Goal: Transaction & Acquisition: Purchase product/service

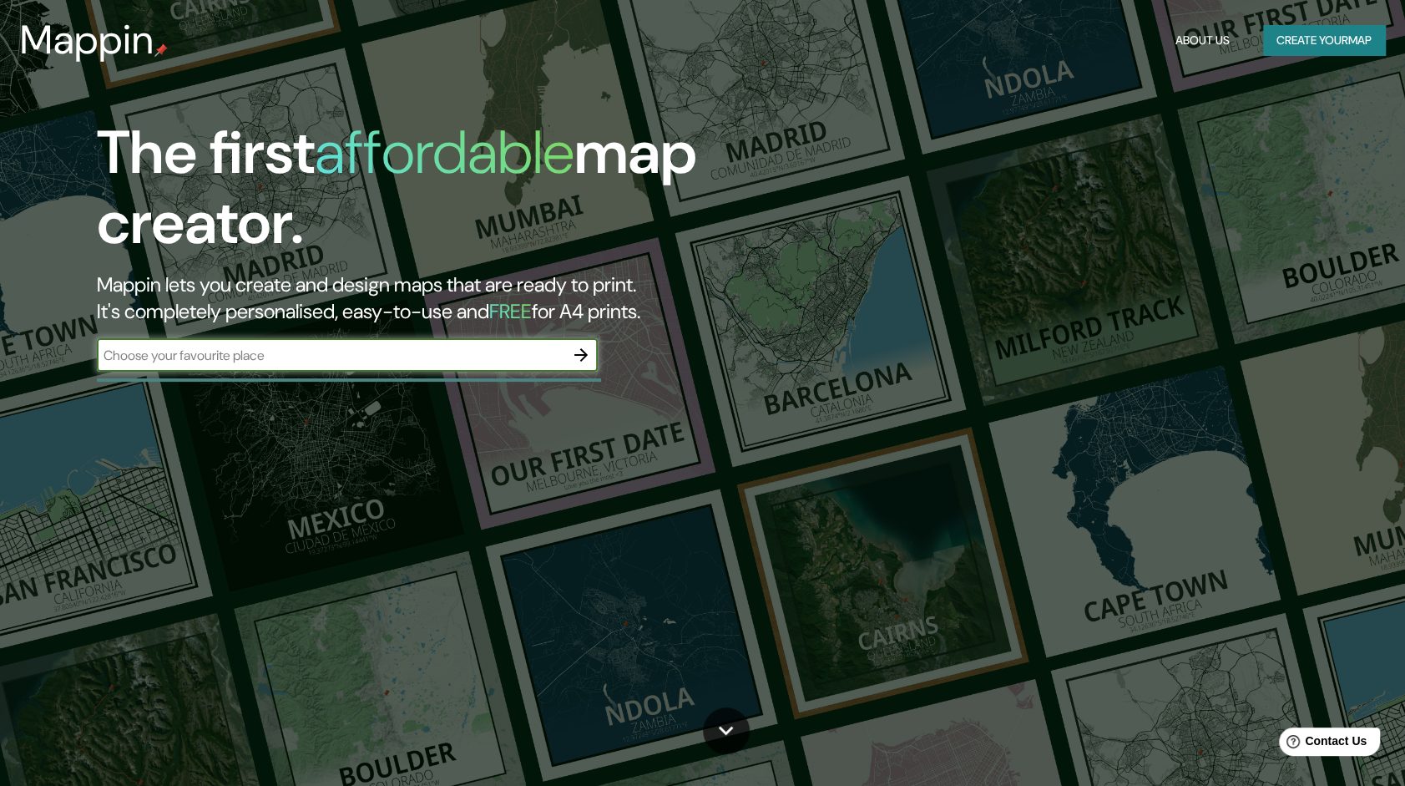
click at [296, 357] on input "text" at bounding box center [331, 355] width 468 height 19
type input "[GEOGRAPHIC_DATA]"
click at [588, 352] on icon "button" at bounding box center [581, 355] width 20 height 20
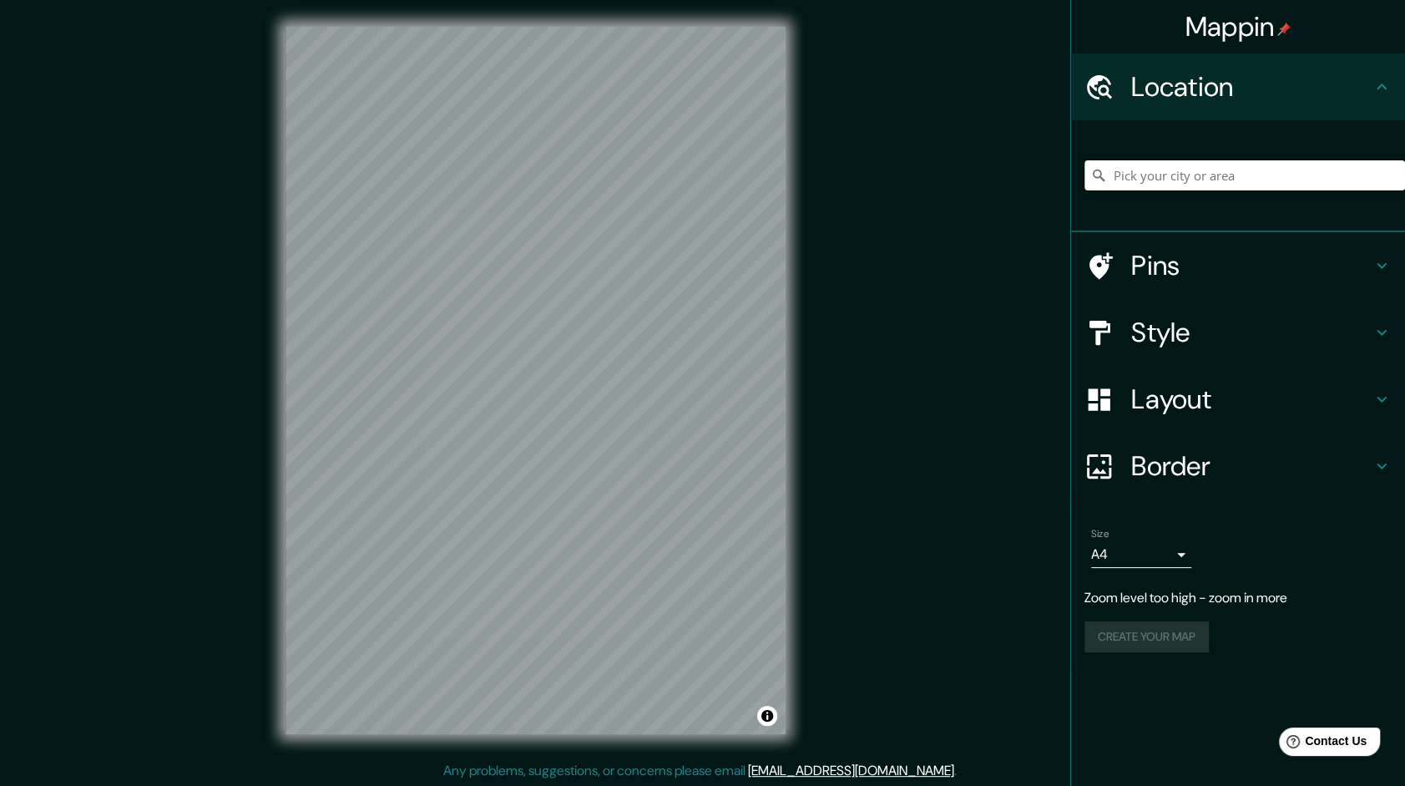
click at [1159, 175] on input "Pick your city or area" at bounding box center [1245, 175] width 321 height 30
type input "A"
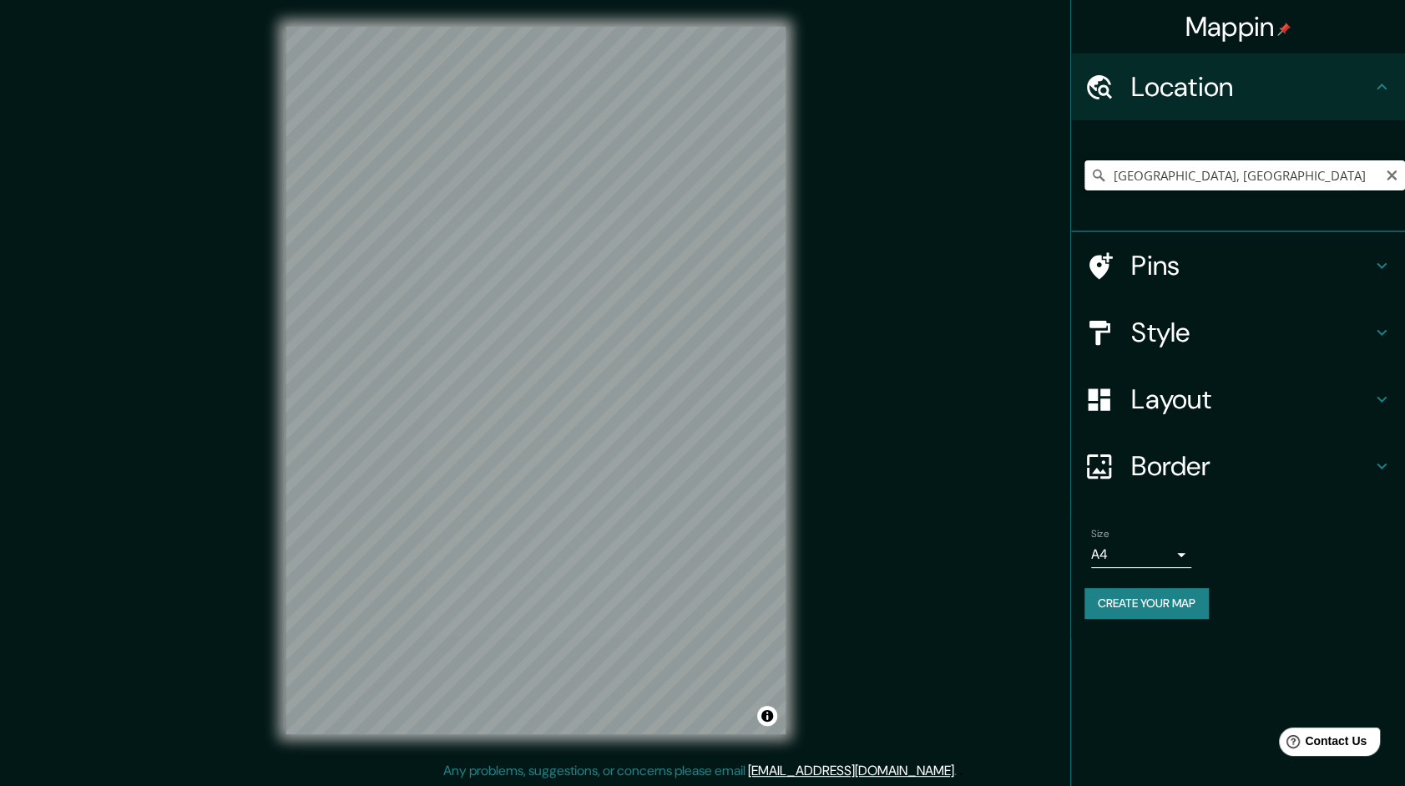
click at [1253, 172] on input "[GEOGRAPHIC_DATA], [GEOGRAPHIC_DATA]" at bounding box center [1245, 175] width 321 height 30
click at [1108, 171] on input "[GEOGRAPHIC_DATA], [GEOGRAPHIC_DATA]" at bounding box center [1245, 175] width 321 height 30
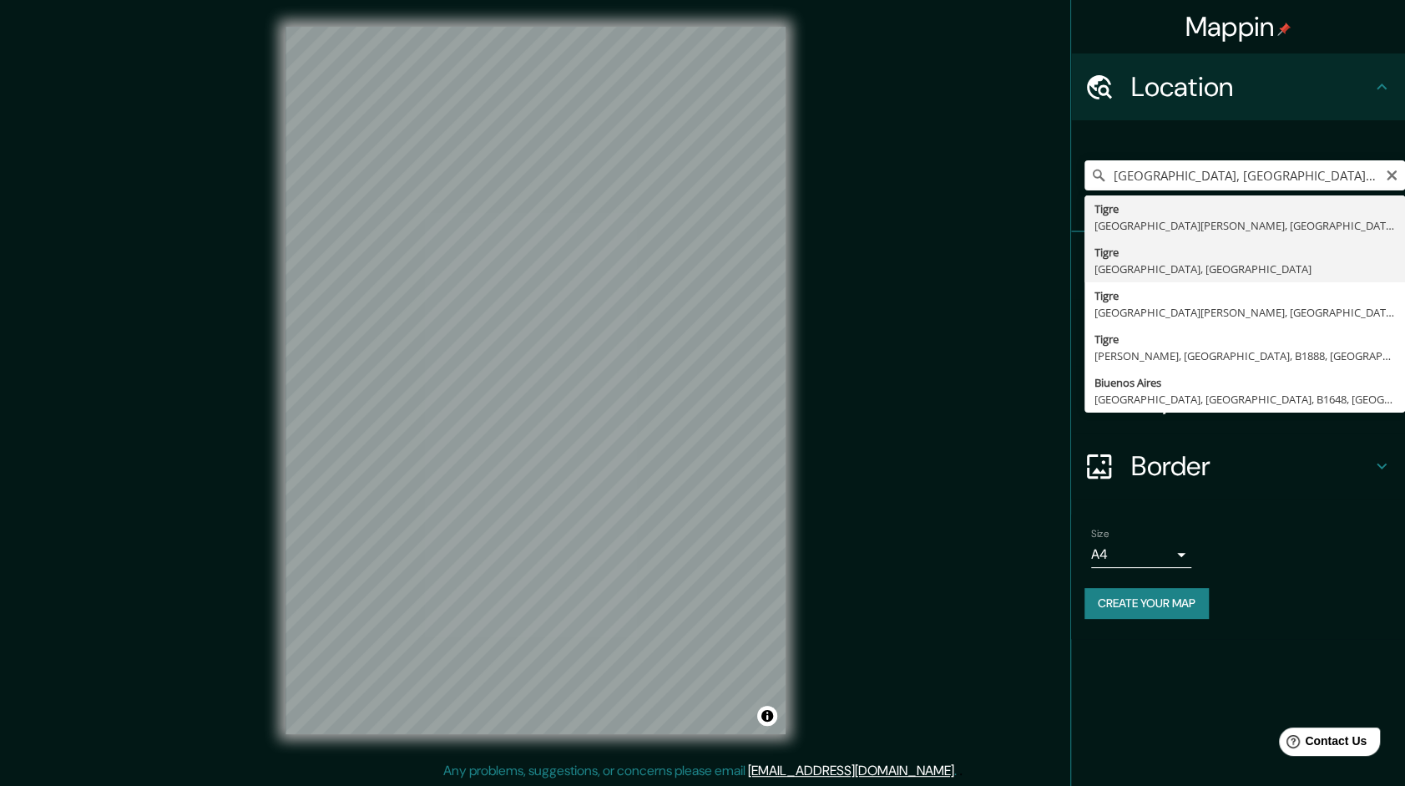
type input "[GEOGRAPHIC_DATA], [GEOGRAPHIC_DATA], [GEOGRAPHIC_DATA]"
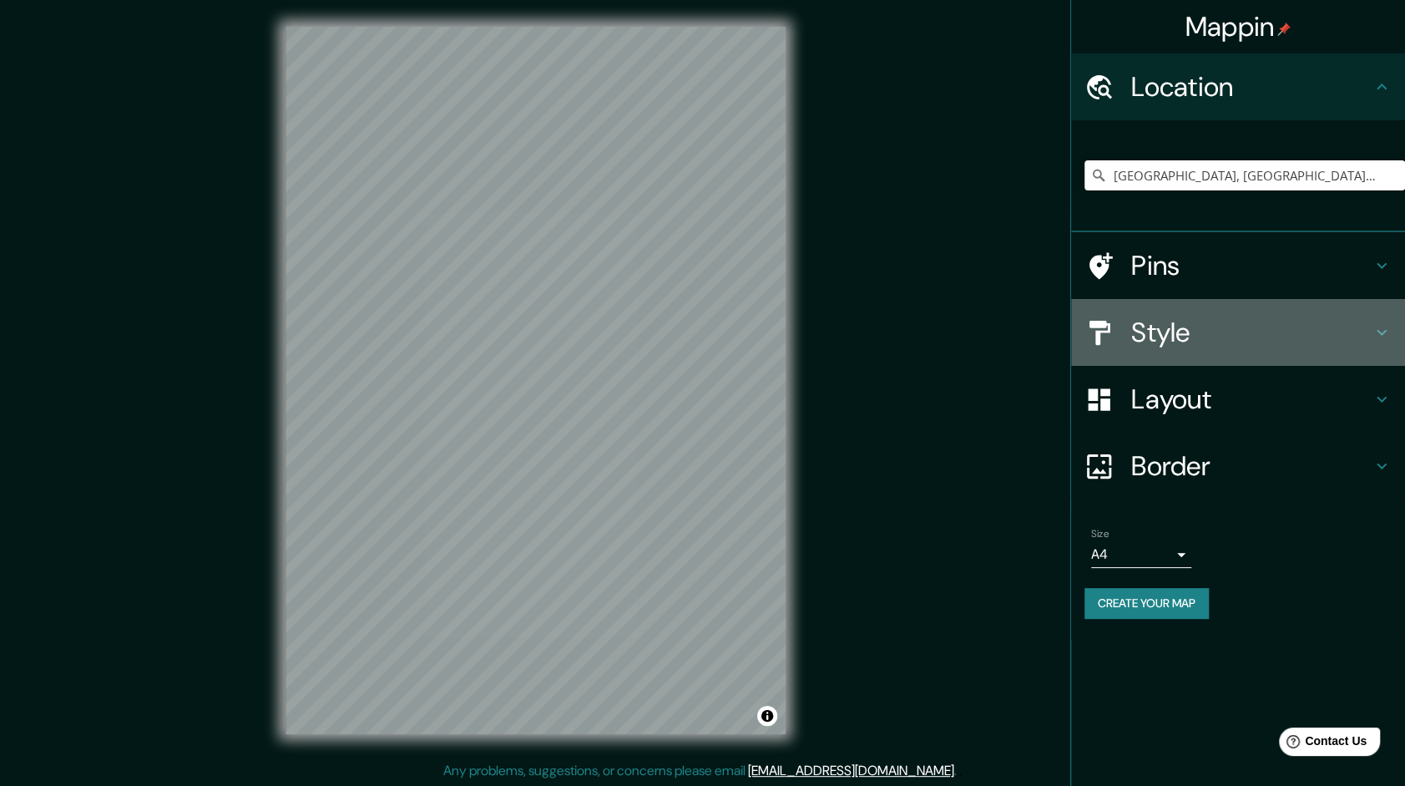
click at [1182, 319] on h4 "Style" at bounding box center [1251, 332] width 240 height 33
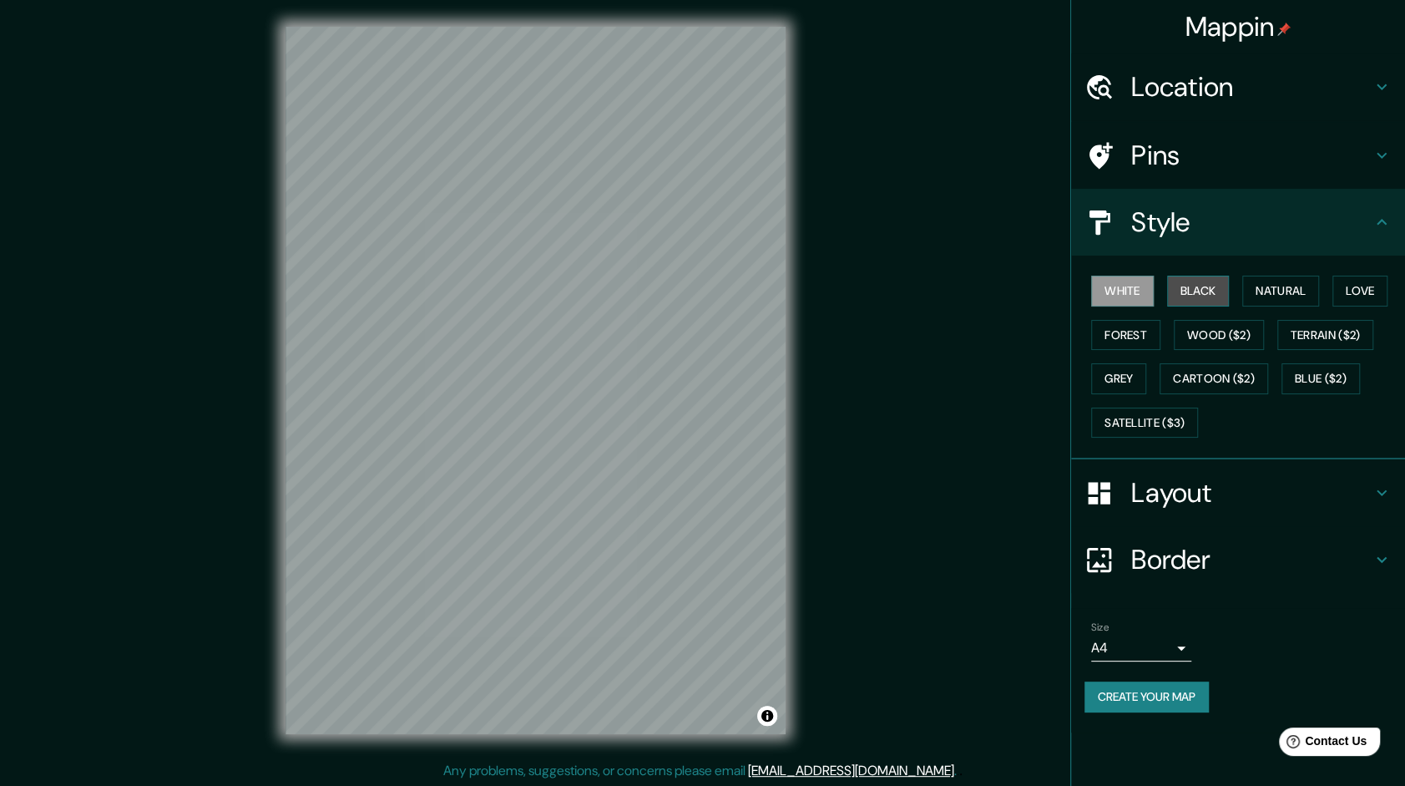
click at [1195, 290] on button "Black" at bounding box center [1198, 291] width 63 height 31
click at [1123, 291] on button "White" at bounding box center [1122, 291] width 63 height 31
click at [1218, 292] on button "Black" at bounding box center [1198, 291] width 63 height 31
click at [1286, 292] on button "Natural" at bounding box center [1281, 291] width 77 height 31
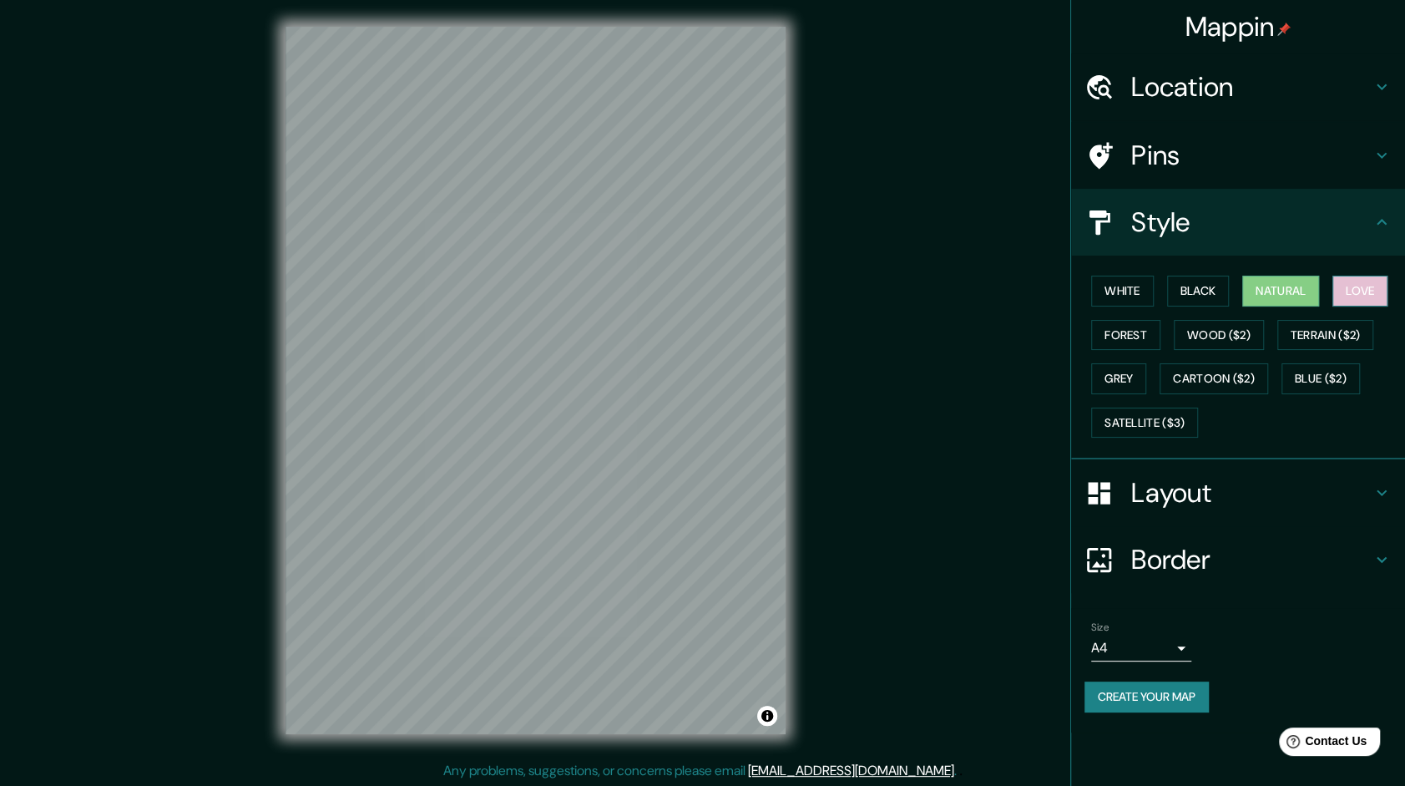
click at [1346, 285] on button "Love" at bounding box center [1360, 291] width 55 height 31
click at [1131, 325] on button "Forest" at bounding box center [1125, 335] width 69 height 31
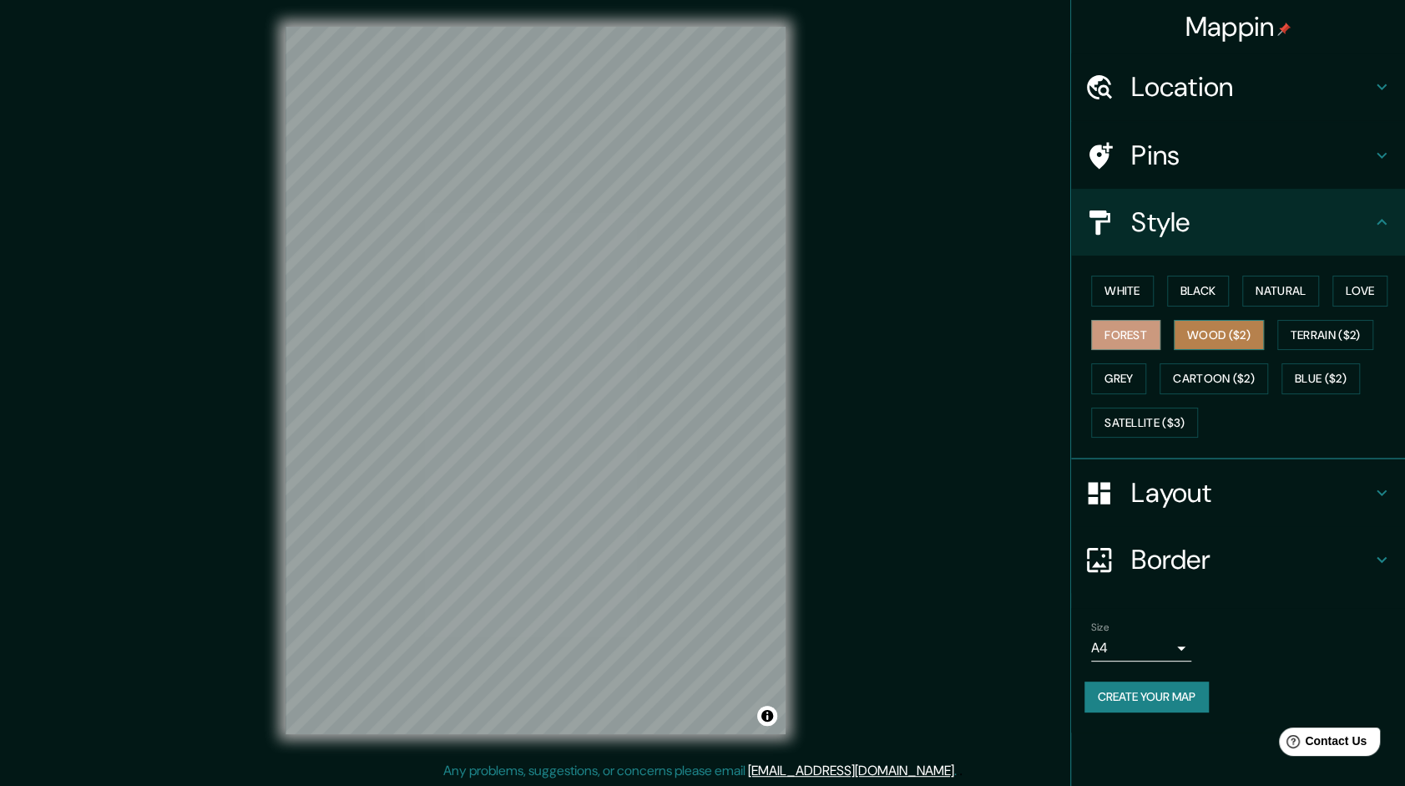
click at [1208, 337] on button "Wood ($2)" at bounding box center [1219, 335] width 90 height 31
click at [1133, 374] on button "Grey" at bounding box center [1118, 378] width 55 height 31
click at [1219, 290] on button "Black" at bounding box center [1198, 291] width 63 height 31
click at [1130, 294] on button "White" at bounding box center [1122, 291] width 63 height 31
click at [1120, 378] on button "Grey" at bounding box center [1118, 378] width 55 height 31
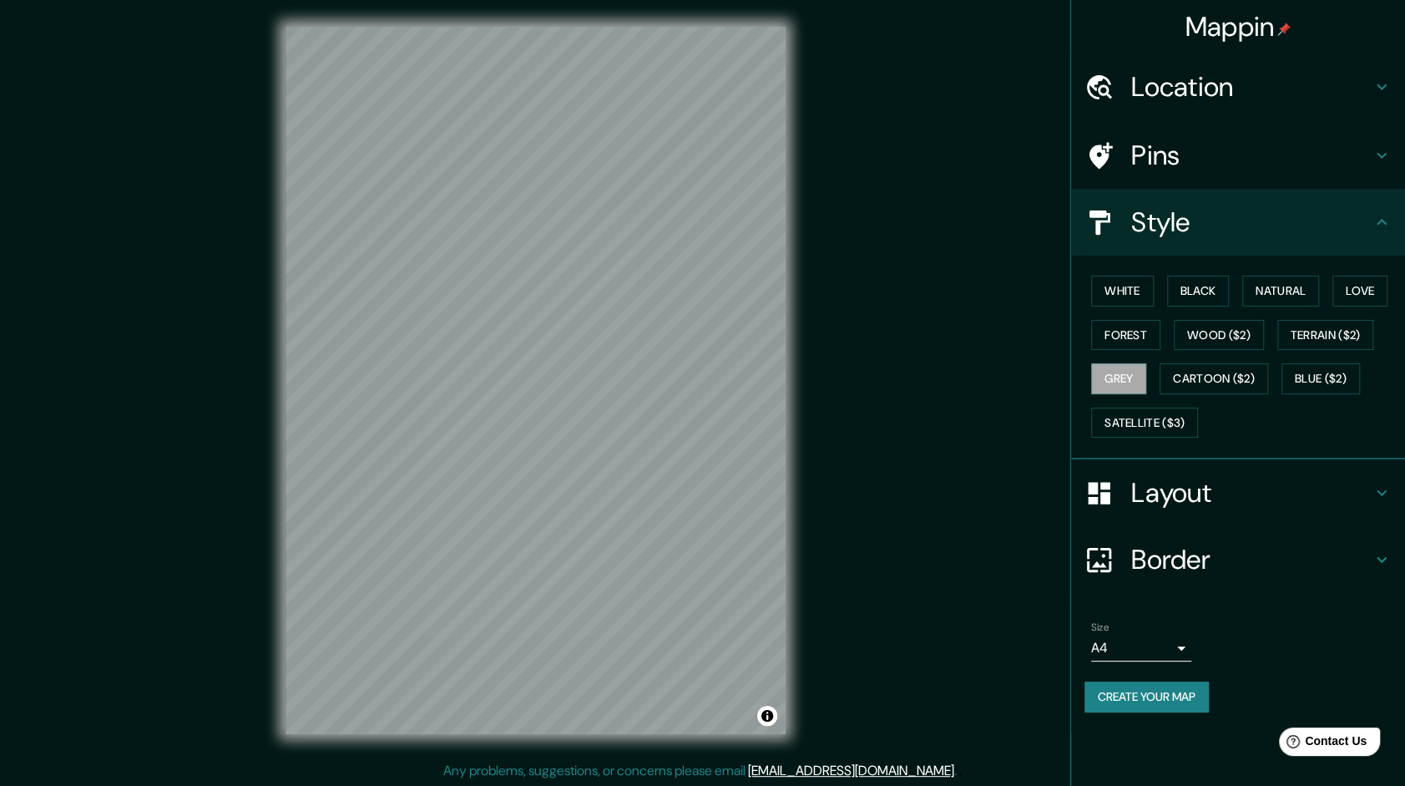
click at [1232, 494] on h4 "Layout" at bounding box center [1251, 492] width 240 height 33
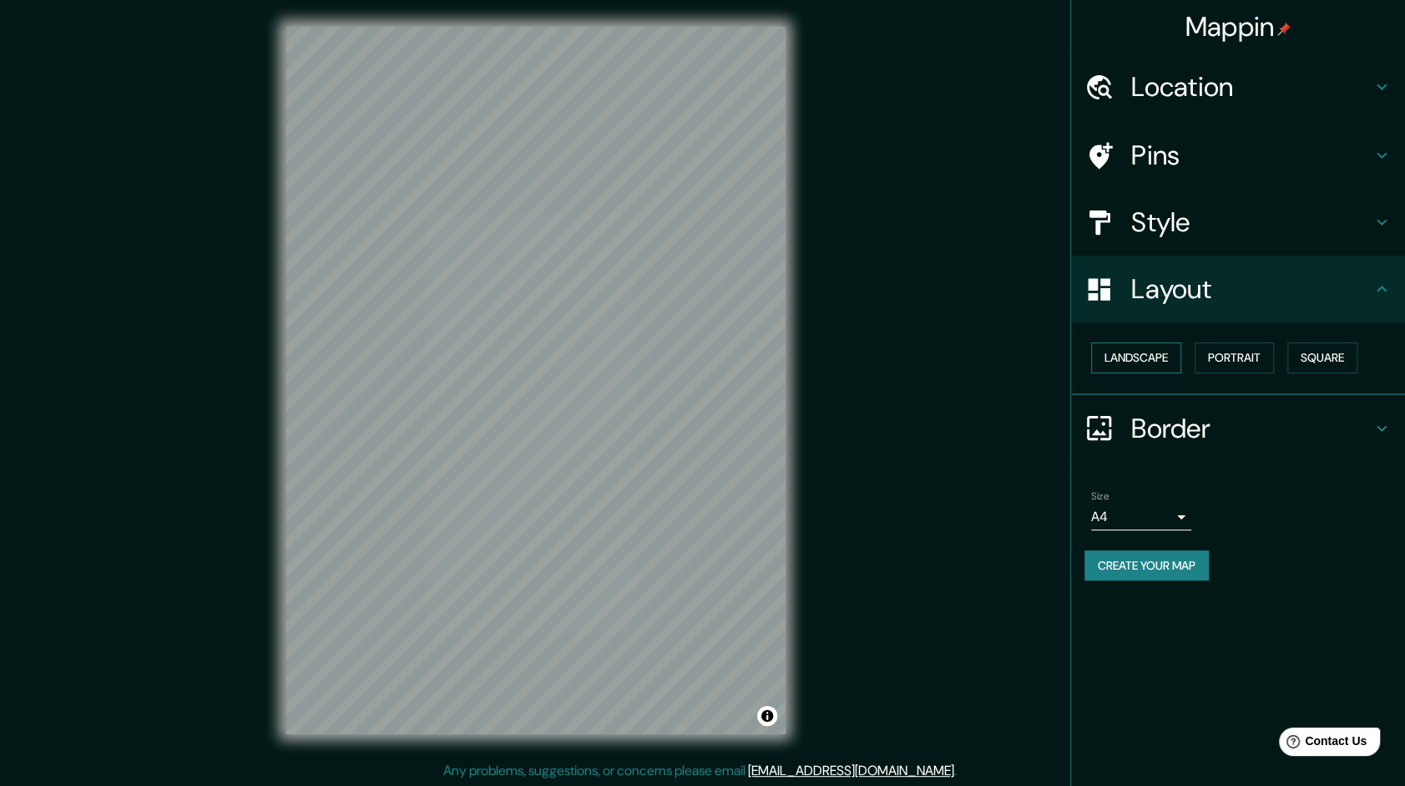
click at [1141, 352] on button "Landscape" at bounding box center [1136, 357] width 90 height 31
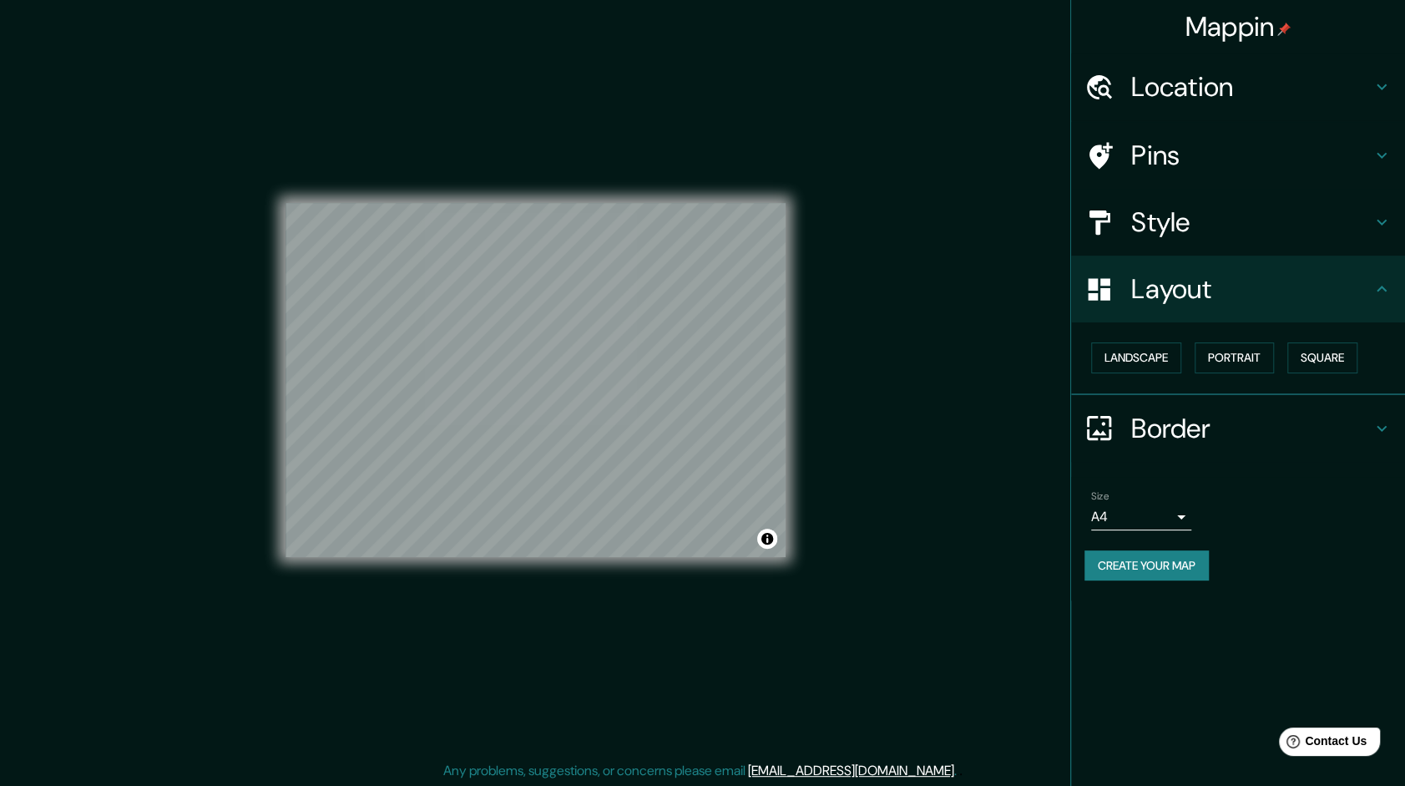
click at [1187, 414] on h4 "Border" at bounding box center [1251, 428] width 240 height 33
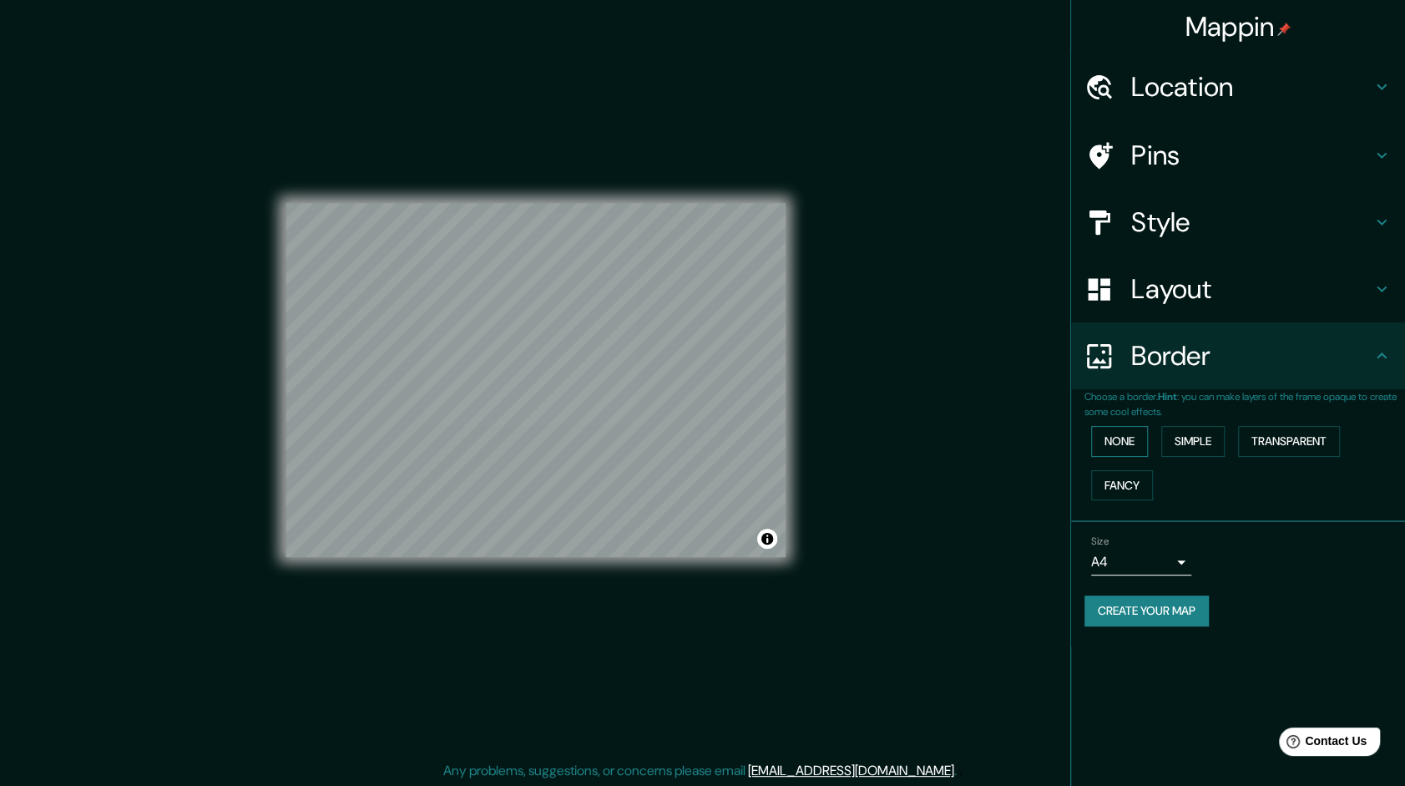
click at [1131, 435] on button "None" at bounding box center [1119, 441] width 57 height 31
click at [1214, 443] on button "Simple" at bounding box center [1193, 441] width 63 height 31
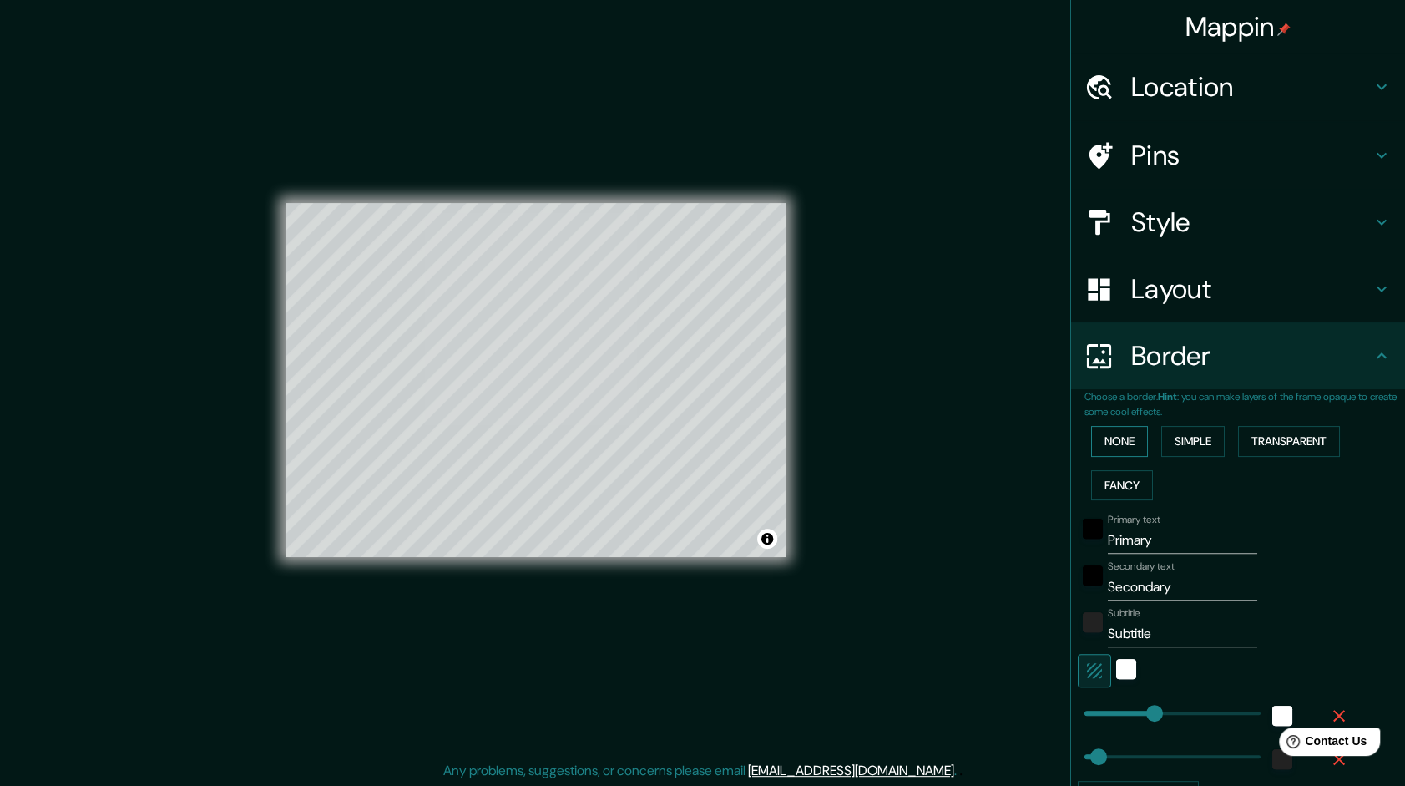
click at [1116, 435] on button "None" at bounding box center [1119, 441] width 57 height 31
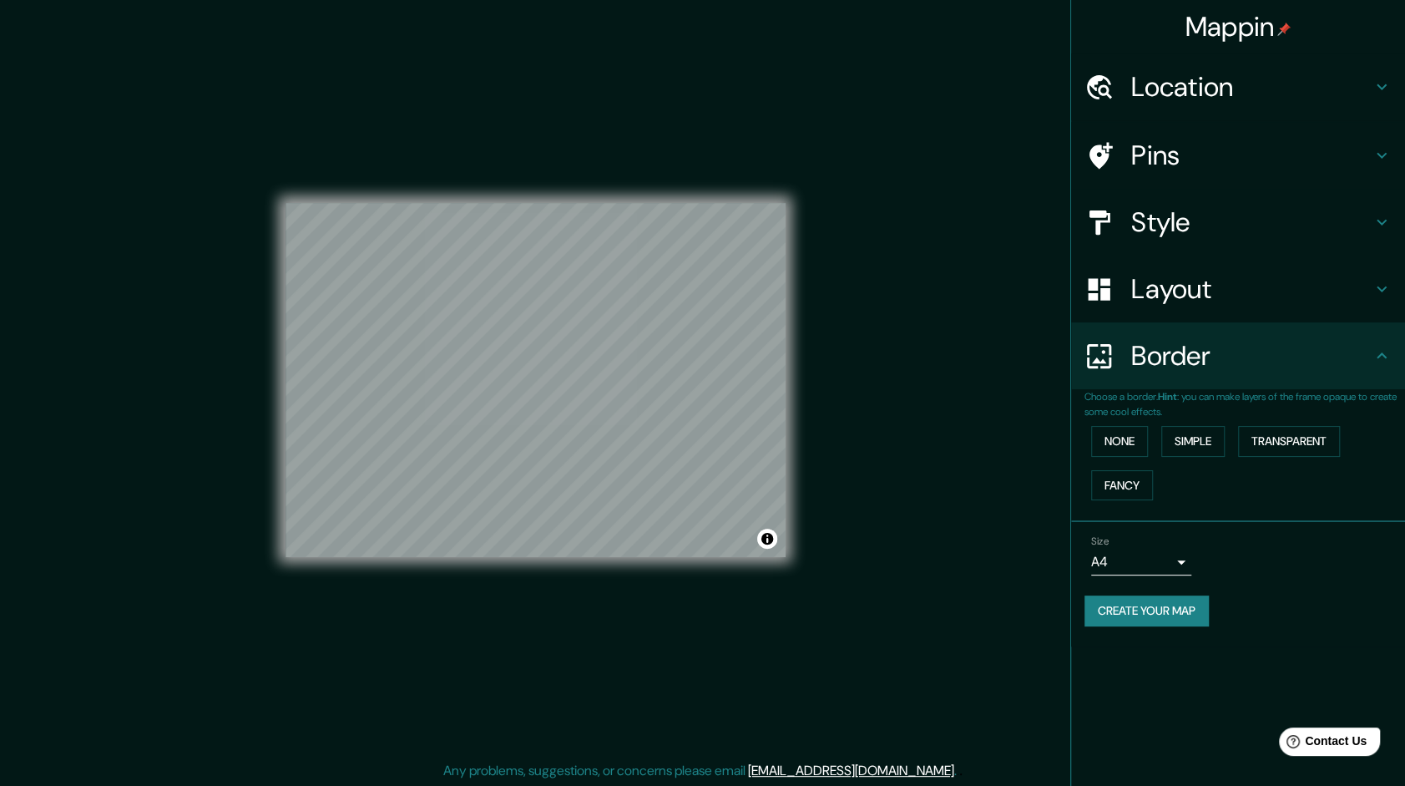
click at [1144, 557] on body "Mappin Location [GEOGRAPHIC_DATA], [GEOGRAPHIC_DATA], [GEOGRAPHIC_DATA] Pins St…" at bounding box center [702, 393] width 1405 height 786
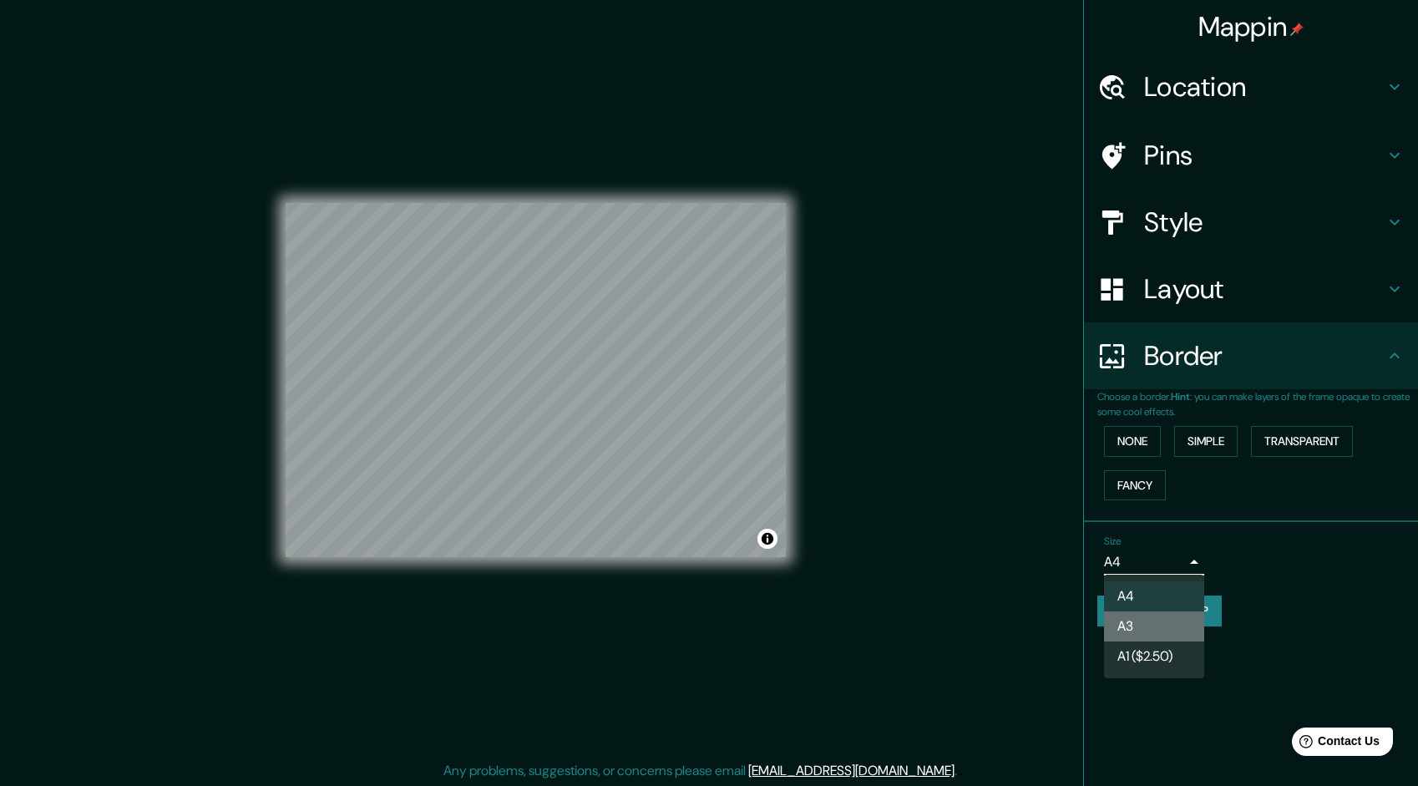
click at [1153, 631] on li "A3" at bounding box center [1154, 626] width 100 height 30
type input "a4"
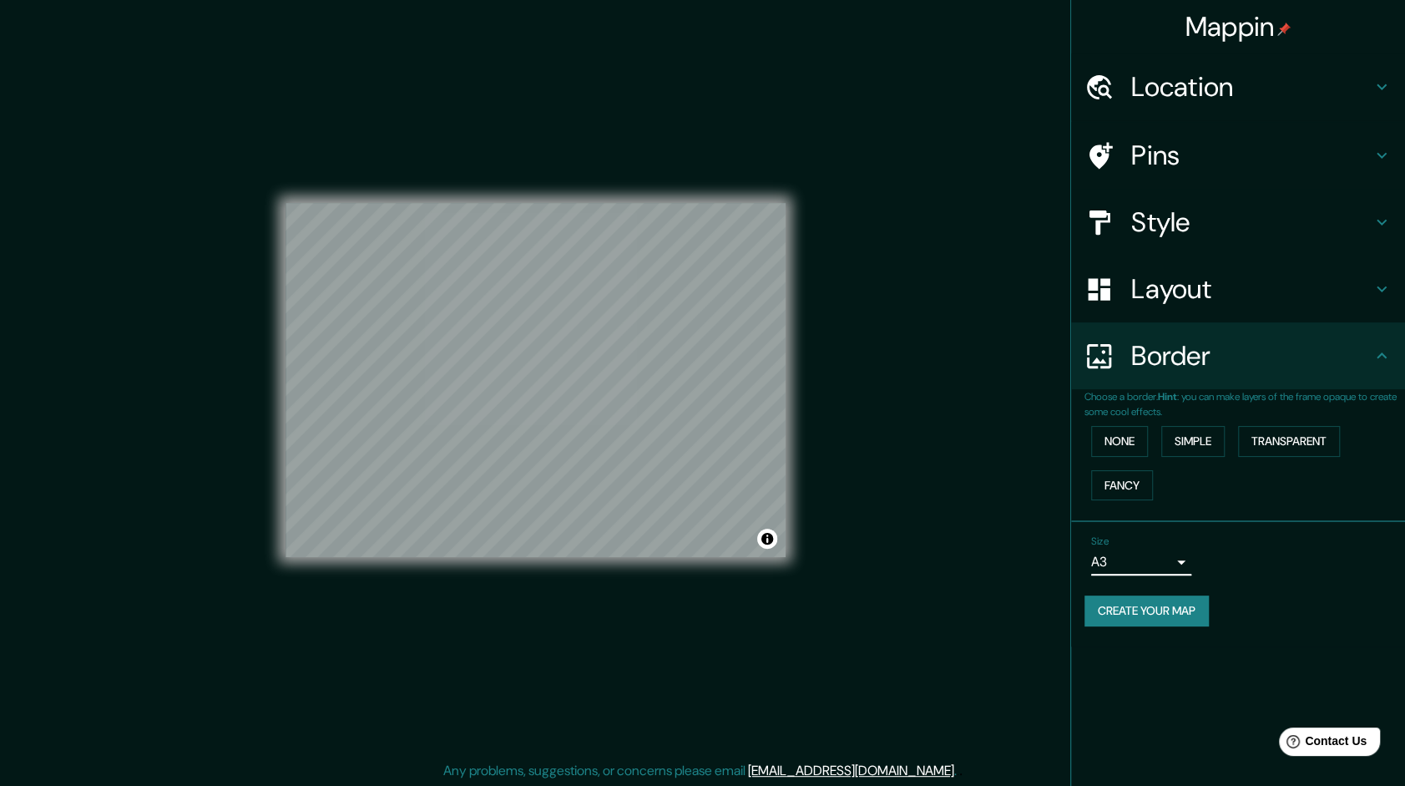
click at [947, 529] on div "Mappin Location [GEOGRAPHIC_DATA], [GEOGRAPHIC_DATA], [GEOGRAPHIC_DATA] Pins St…" at bounding box center [702, 393] width 1405 height 787
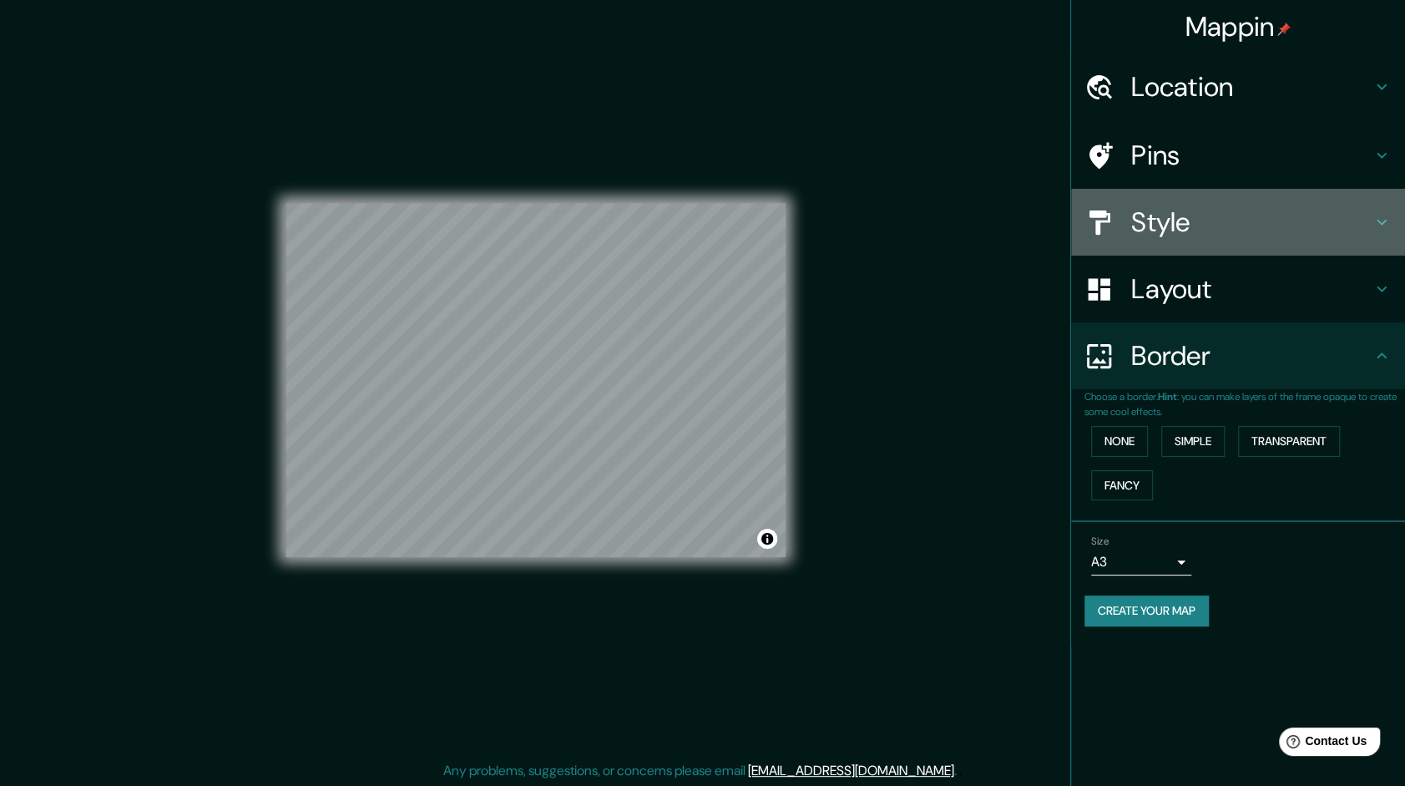
click at [1223, 222] on h4 "Style" at bounding box center [1251, 221] width 240 height 33
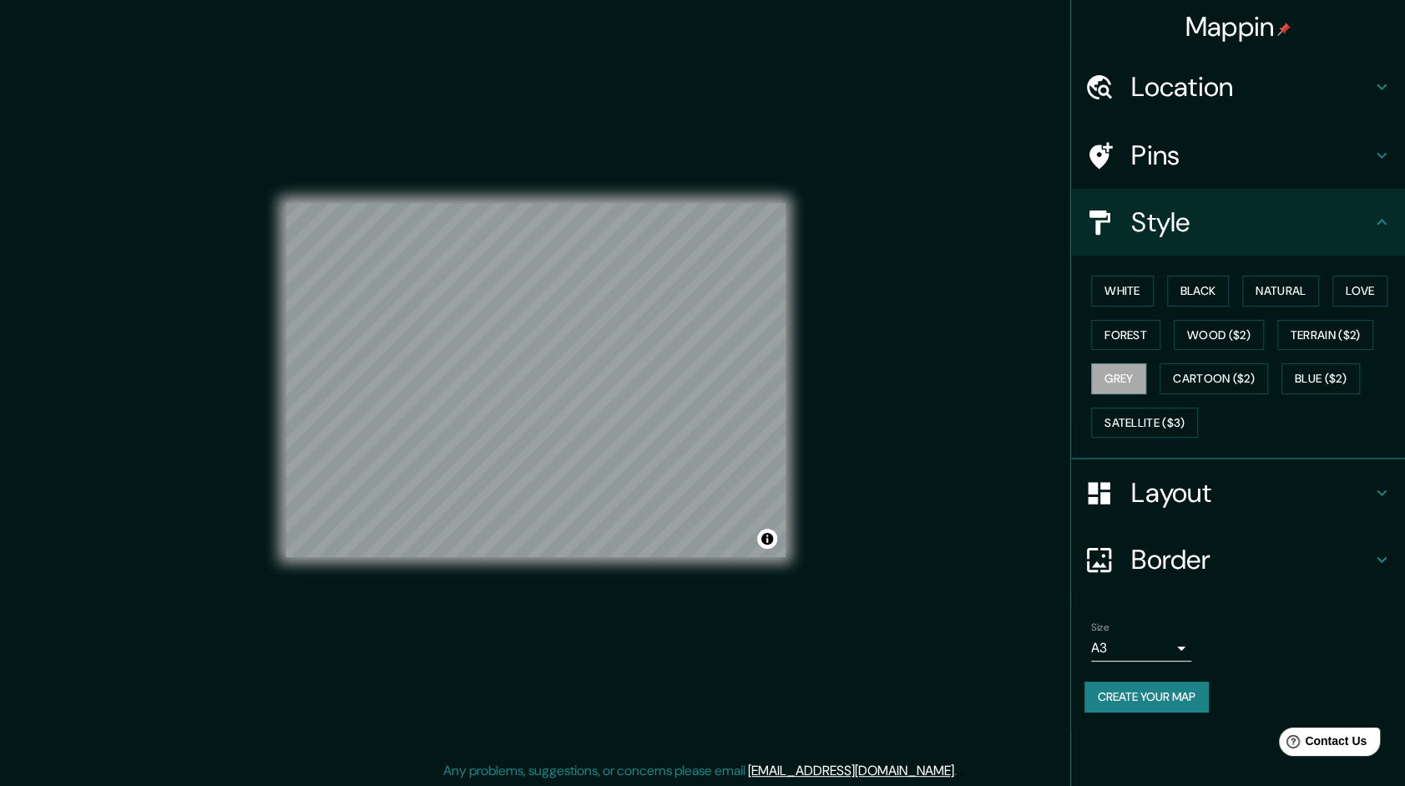
click at [1197, 175] on div "Pins" at bounding box center [1238, 155] width 334 height 67
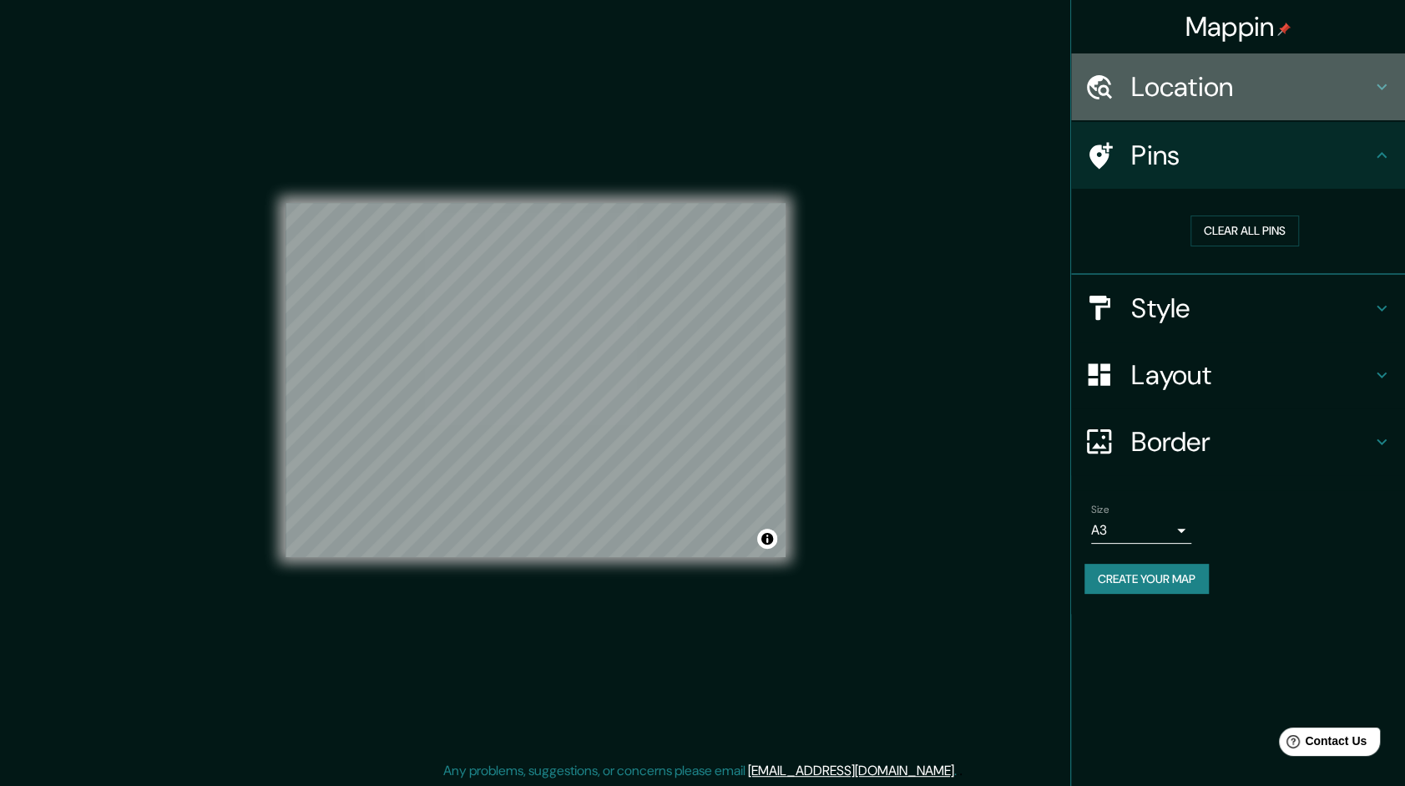
click at [1218, 101] on h4 "Location" at bounding box center [1251, 86] width 240 height 33
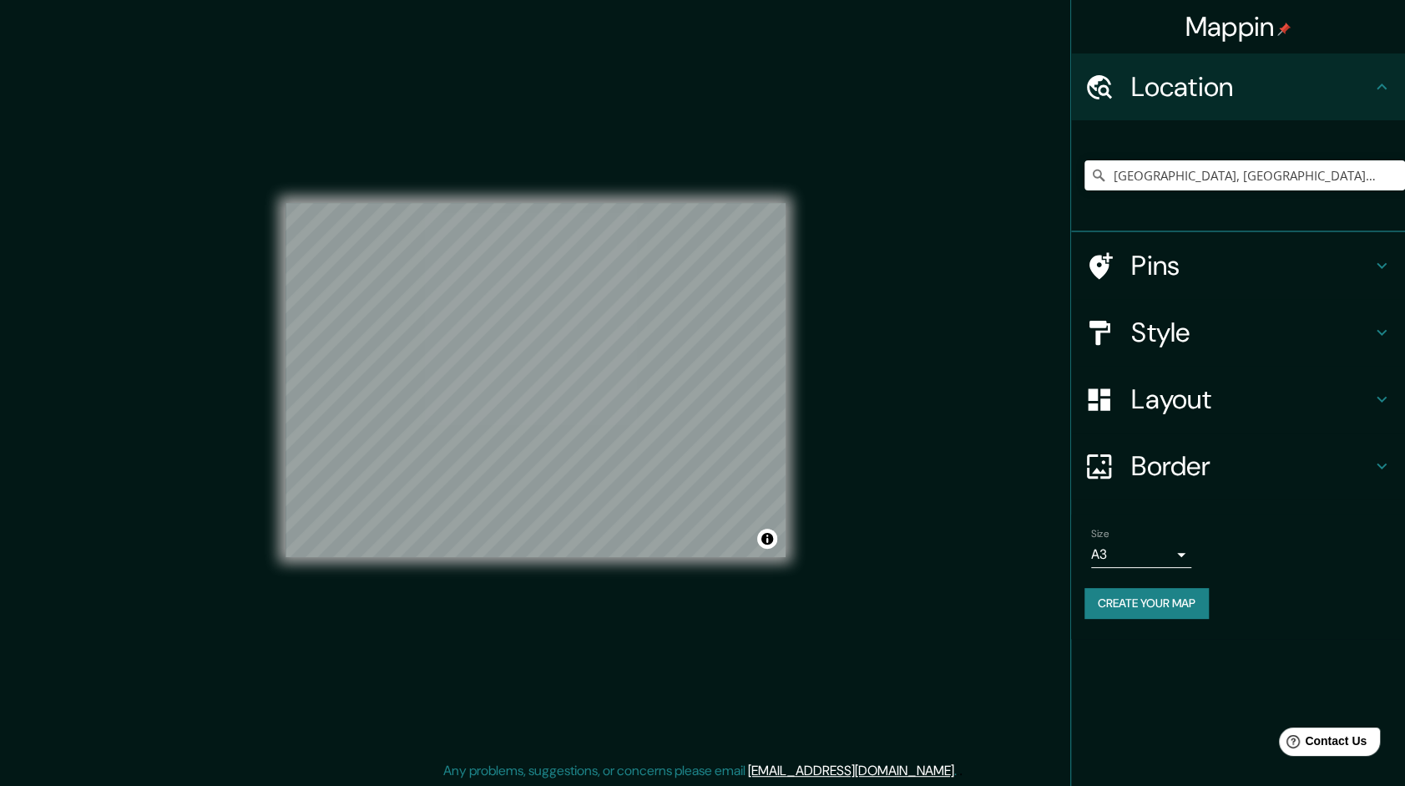
click at [1207, 369] on div "Layout" at bounding box center [1238, 399] width 334 height 67
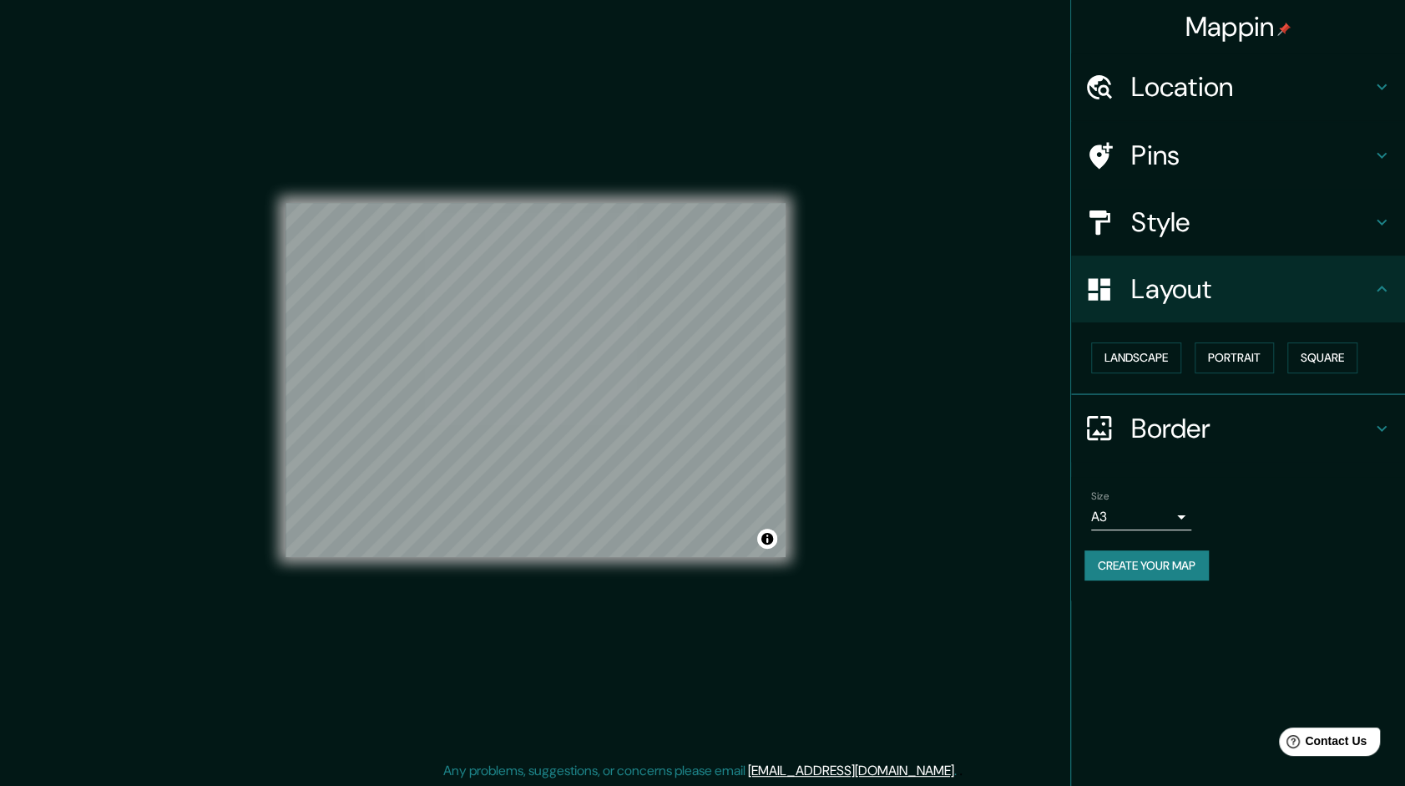
click at [1214, 206] on h4 "Style" at bounding box center [1251, 221] width 240 height 33
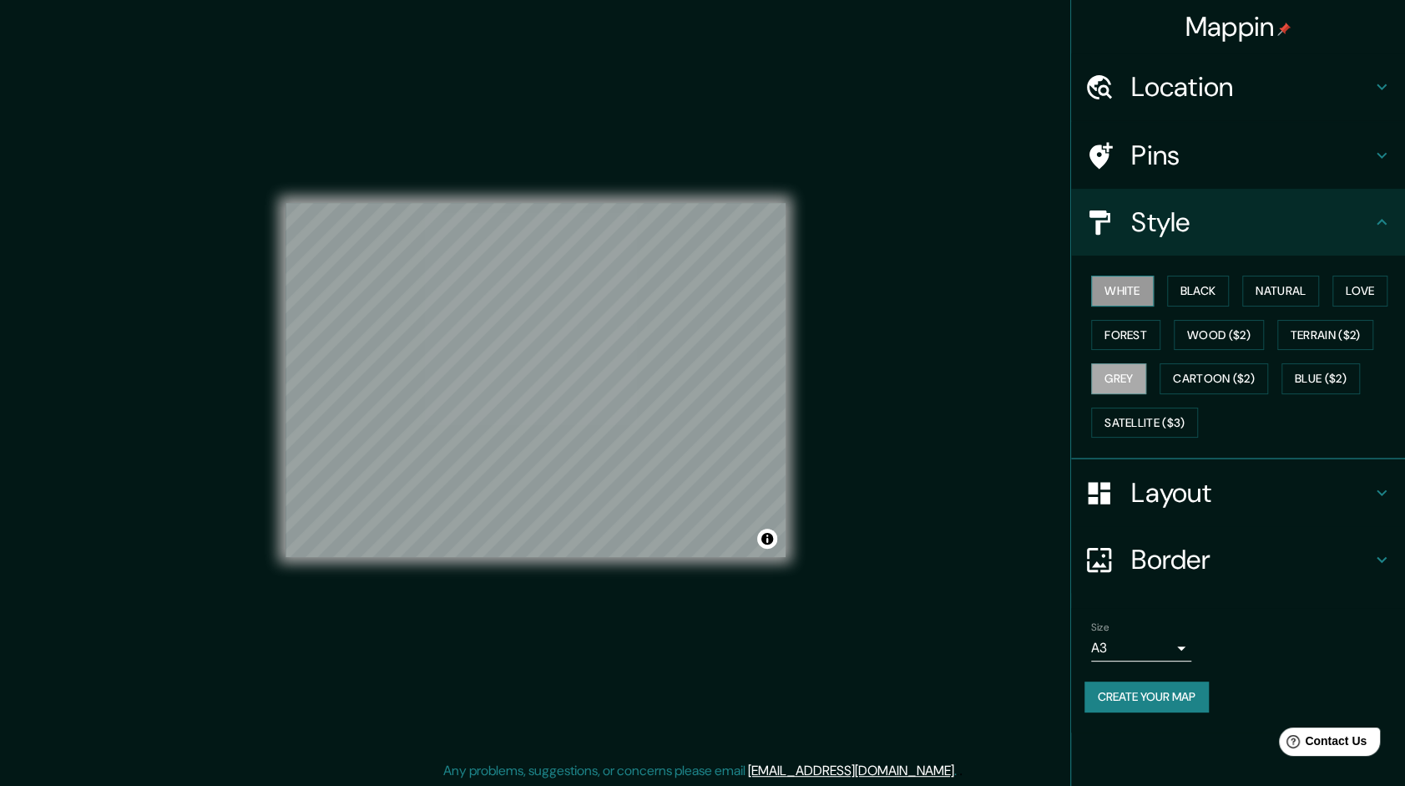
click at [1131, 296] on button "White" at bounding box center [1122, 291] width 63 height 31
click at [1196, 282] on button "Black" at bounding box center [1198, 291] width 63 height 31
click at [1120, 300] on button "White" at bounding box center [1122, 291] width 63 height 31
click at [1234, 291] on div "White Black Natural Love Forest Wood ($2) Terrain ($2) Grey Cartoon ($2) Blue (…" at bounding box center [1245, 356] width 321 height 175
click at [1217, 294] on button "Black" at bounding box center [1198, 291] width 63 height 31
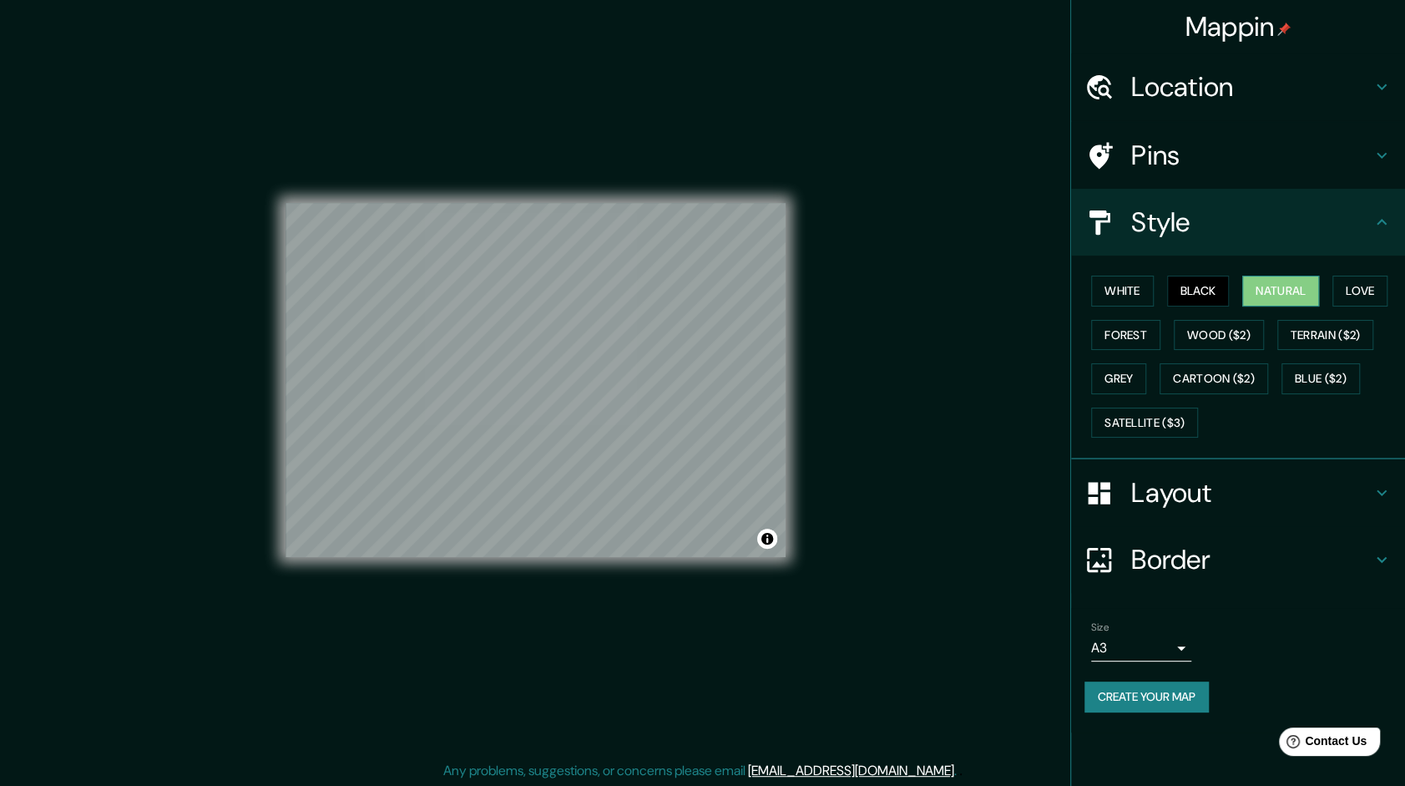
click at [1301, 292] on button "Natural" at bounding box center [1281, 291] width 77 height 31
click at [1327, 290] on div "White Black Natural Love Forest Wood ($2) Terrain ($2) Grey Cartoon ($2) Blue (…" at bounding box center [1245, 356] width 321 height 175
click at [1353, 289] on button "Love" at bounding box center [1360, 291] width 55 height 31
click at [1114, 337] on button "Forest" at bounding box center [1125, 335] width 69 height 31
click at [1129, 376] on button "Grey" at bounding box center [1118, 378] width 55 height 31
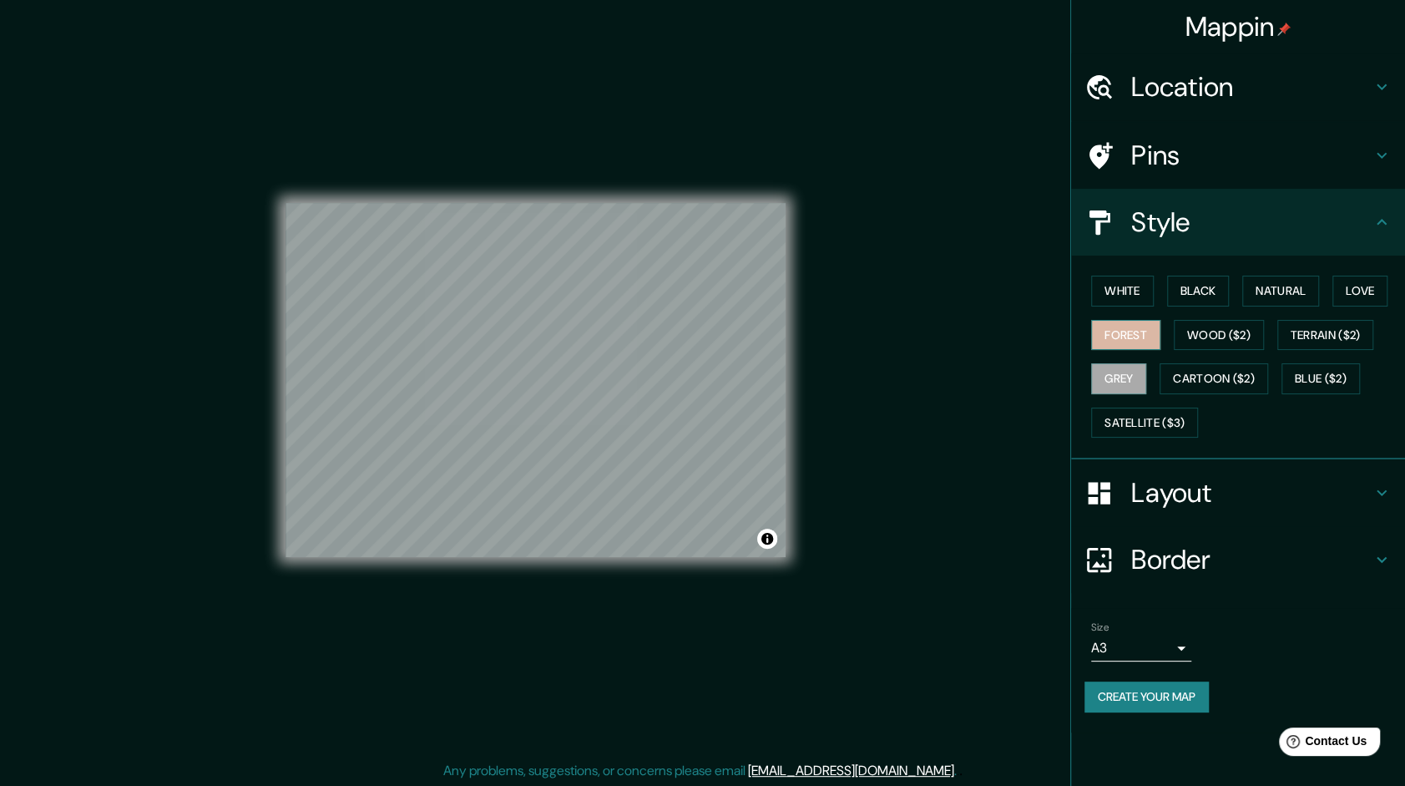
click at [1132, 339] on button "Forest" at bounding box center [1125, 335] width 69 height 31
click at [1127, 291] on button "White" at bounding box center [1122, 291] width 63 height 31
click at [1216, 294] on button "Black" at bounding box center [1198, 291] width 63 height 31
click at [1264, 291] on button "Natural" at bounding box center [1281, 291] width 77 height 31
click at [1329, 293] on div "White Black Natural Love Forest Wood ($2) Terrain ($2) Grey Cartoon ($2) Blue (…" at bounding box center [1245, 356] width 321 height 175
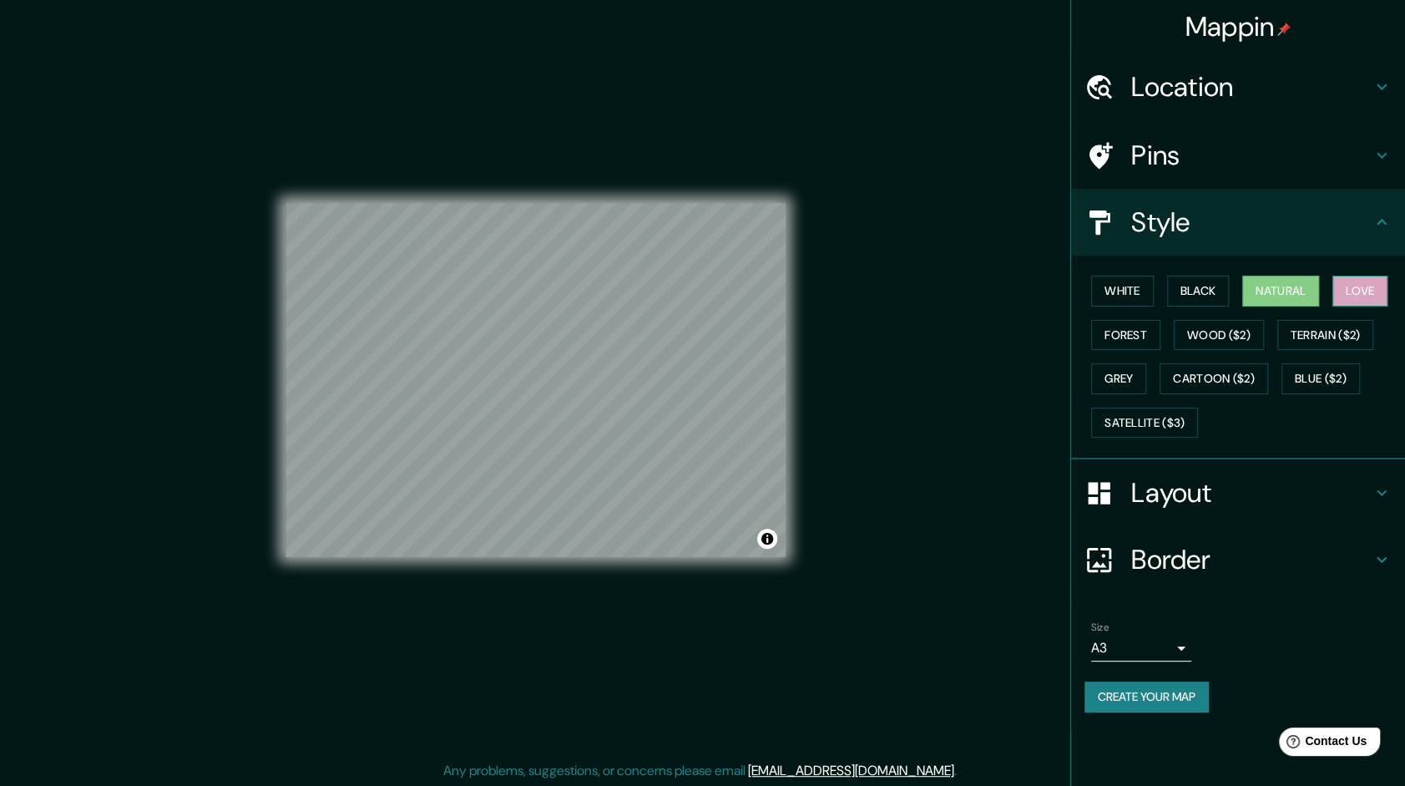
click at [1359, 292] on button "Love" at bounding box center [1360, 291] width 55 height 31
